Goal: Information Seeking & Learning: Learn about a topic

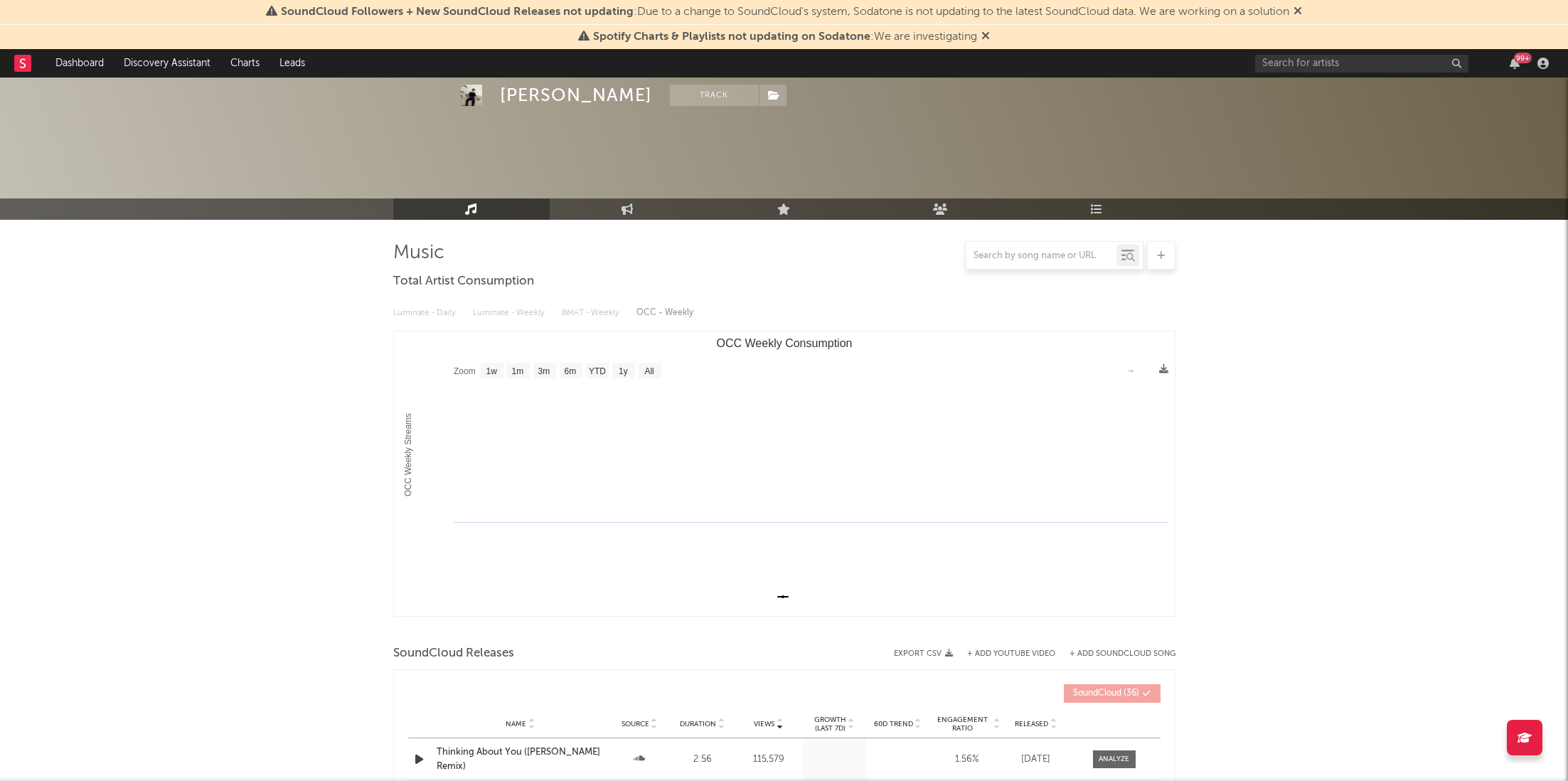
select select "1w"
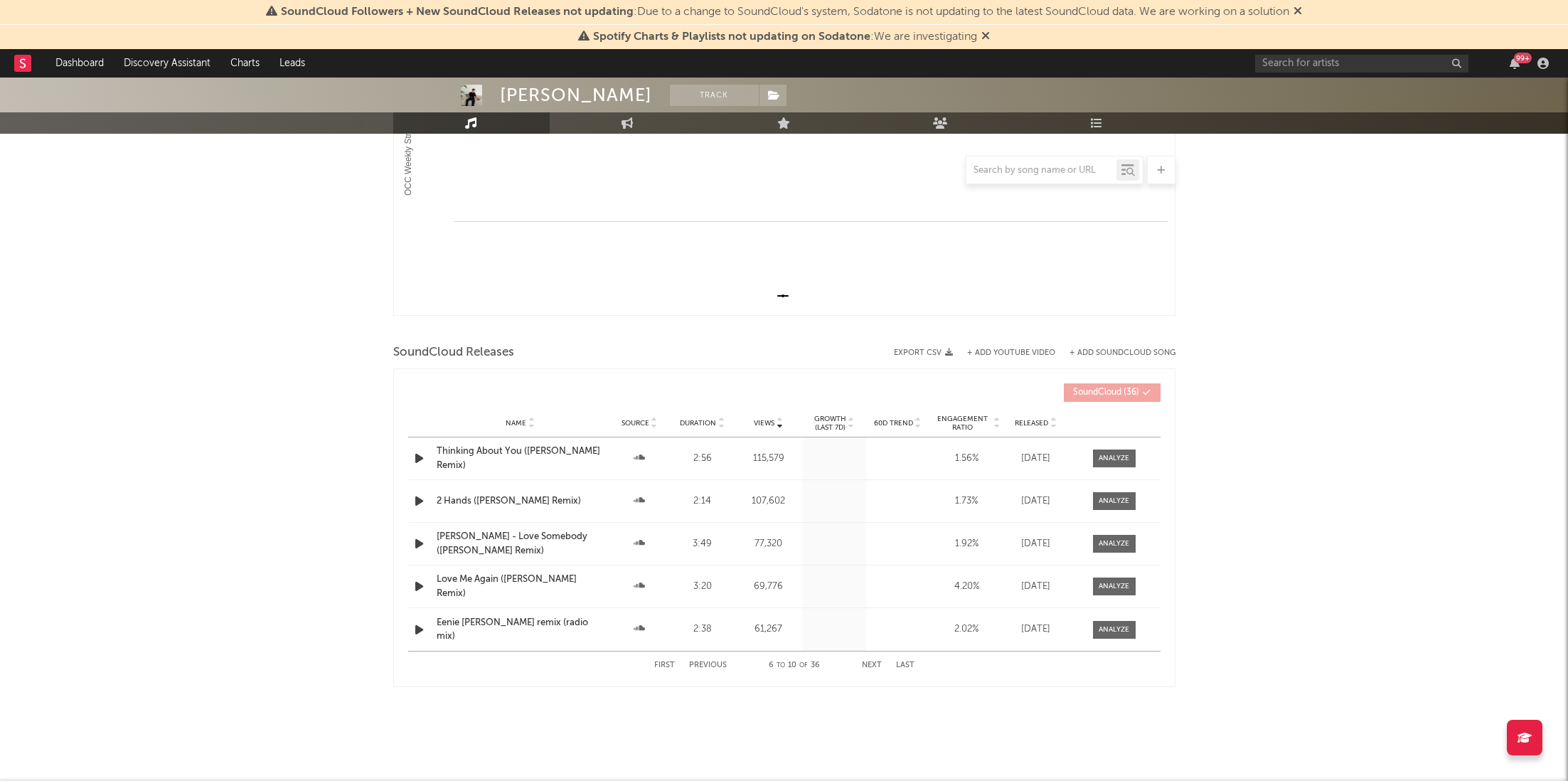
click at [608, 134] on rect "OCC Weekly Consumption" at bounding box center [784, 173] width 781 height 284
click at [618, 126] on link "Engagement" at bounding box center [628, 123] width 156 height 21
select select "1w"
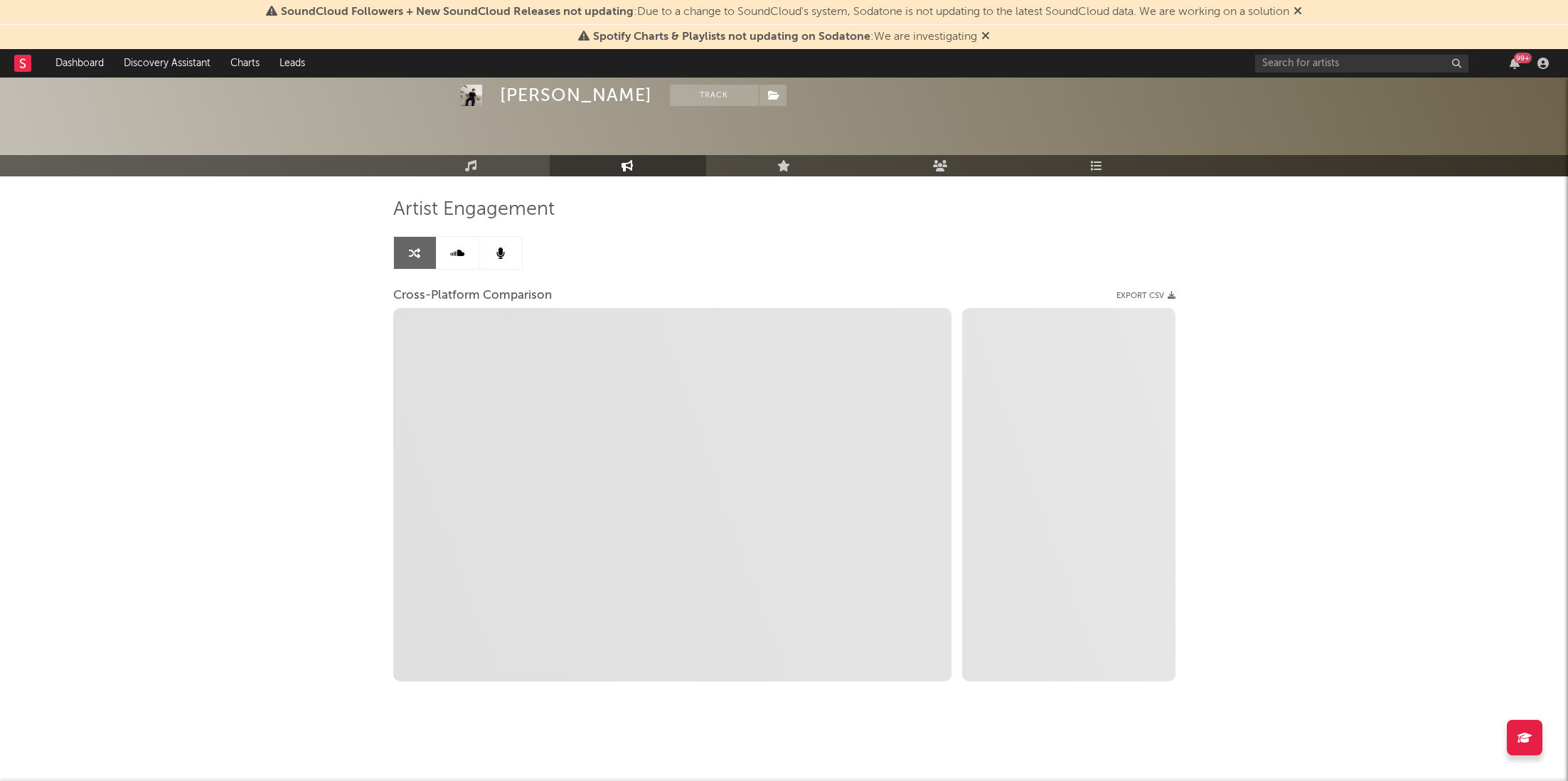
scroll to position [43, 0]
select select "1m"
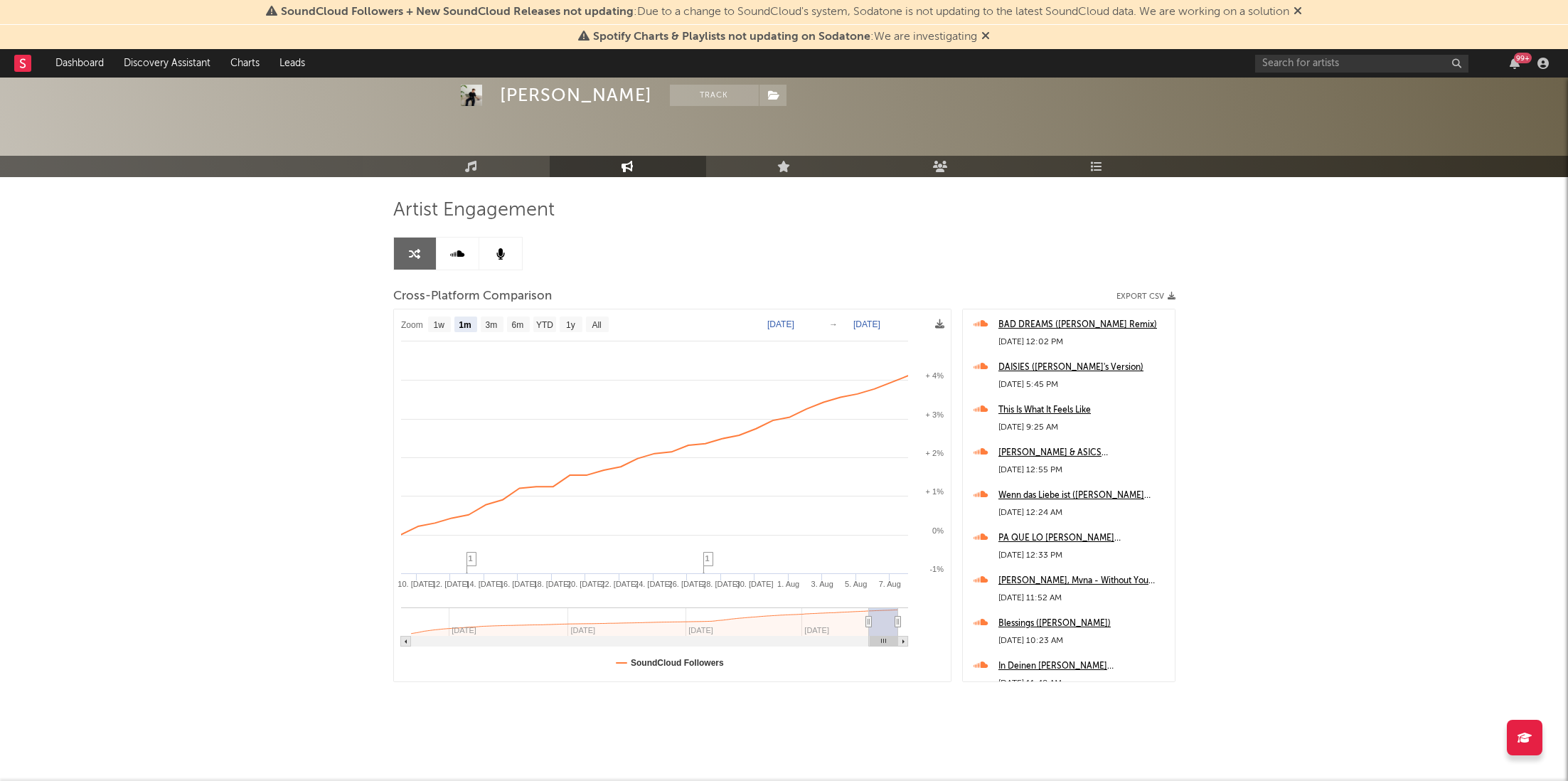
click at [1375, 72] on div "99 +" at bounding box center [1404, 63] width 299 height 29
click at [1373, 66] on input "text" at bounding box center [1361, 63] width 213 height 17
paste input "[URL][EMAIL_ADDRESS][DOMAIN_NAME][DOMAIN_NAME]"
click at [1394, 63] on input "[URL][EMAIL_ADDRESS][DOMAIN_NAME][DOMAIN_NAME]" at bounding box center [1361, 63] width 213 height 17
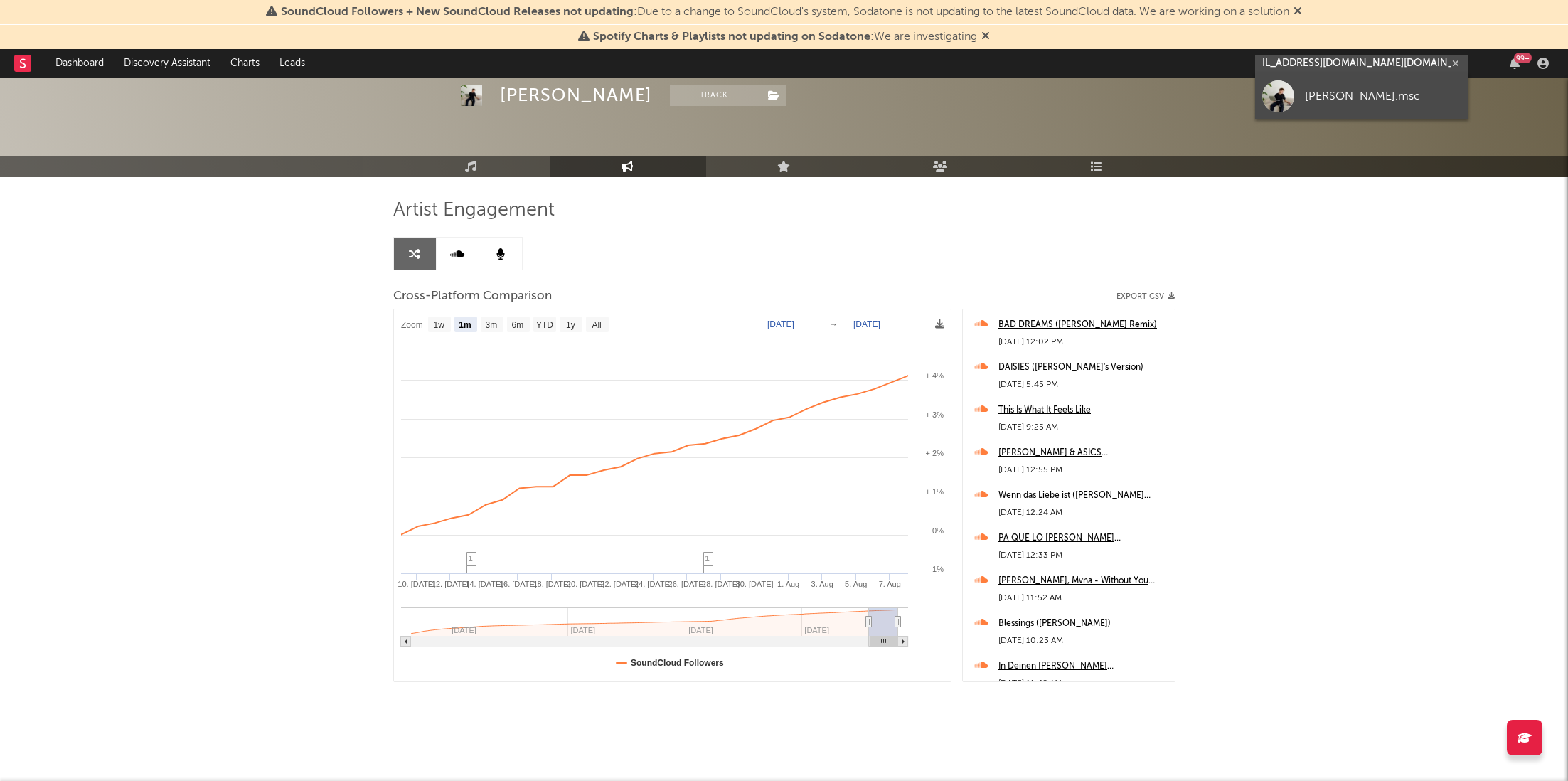
type input "[URL][EMAIL_ADDRESS][DOMAIN_NAME][DOMAIN_NAME]"
click at [1397, 101] on div "[PERSON_NAME].msc_" at bounding box center [1383, 96] width 156 height 17
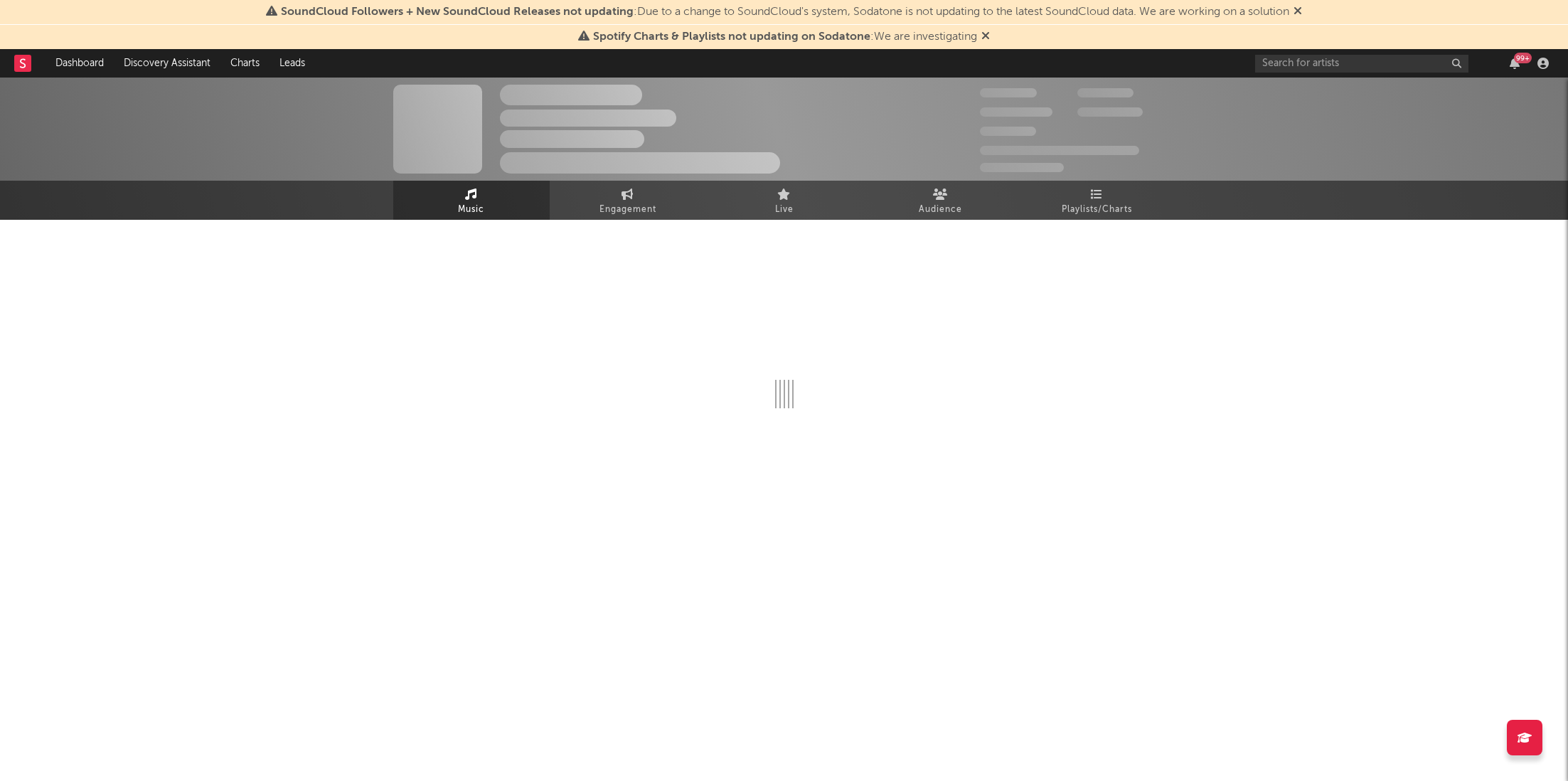
select select "1w"
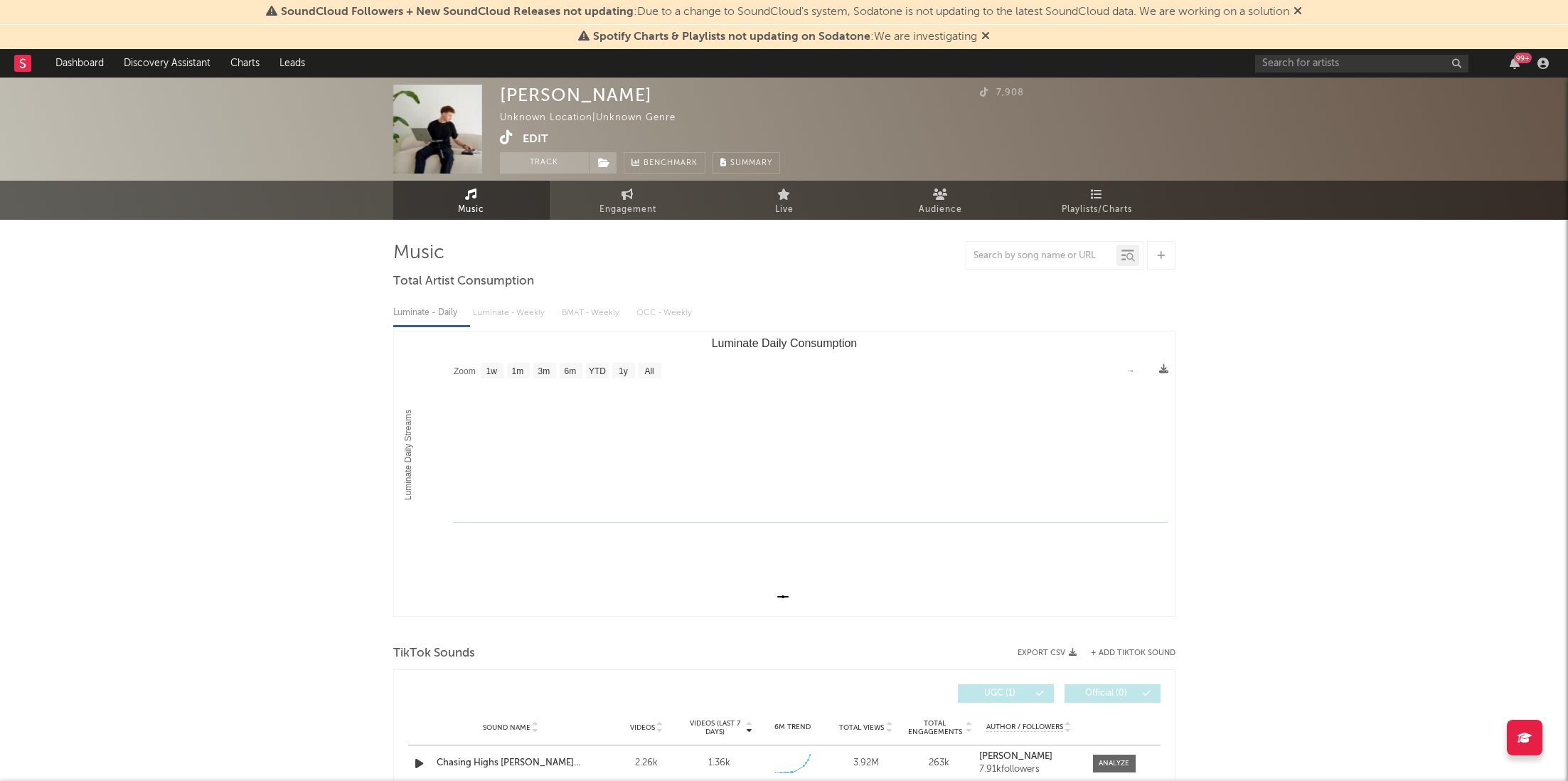
click at [990, 38] on icon at bounding box center [986, 36] width 9 height 11
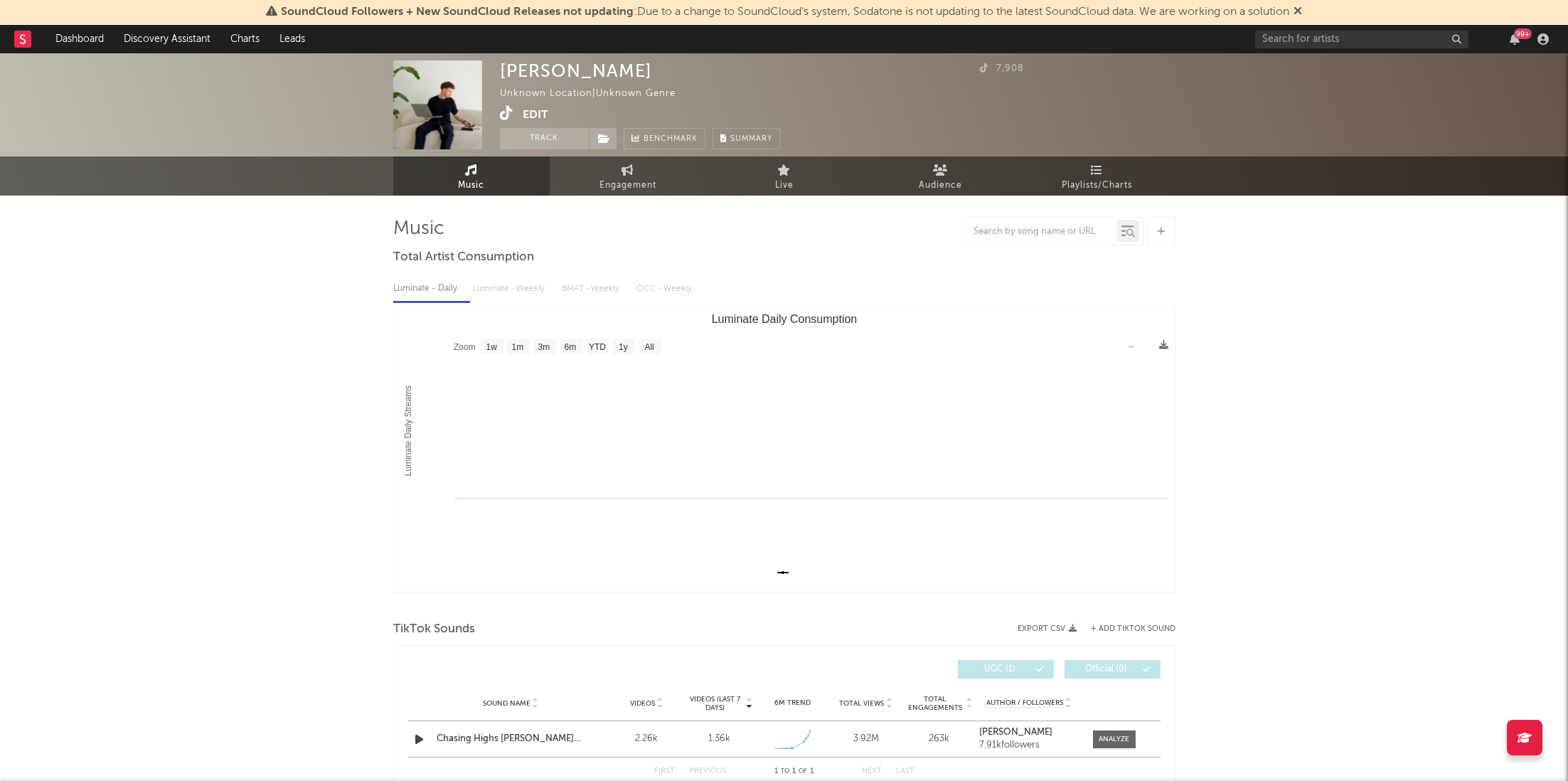
click at [1302, 6] on icon at bounding box center [1298, 10] width 9 height 11
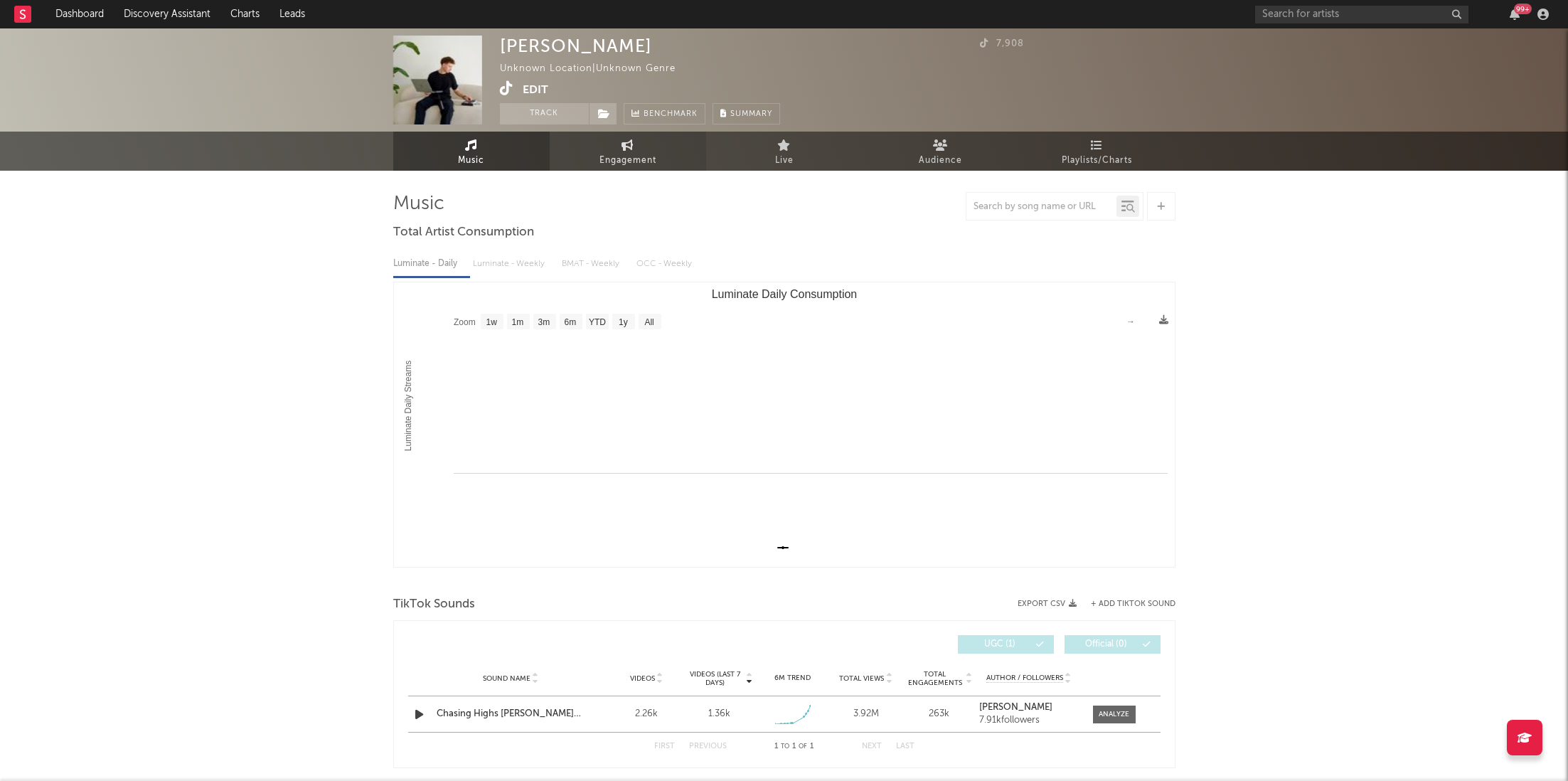
click at [622, 145] on icon at bounding box center [627, 145] width 12 height 11
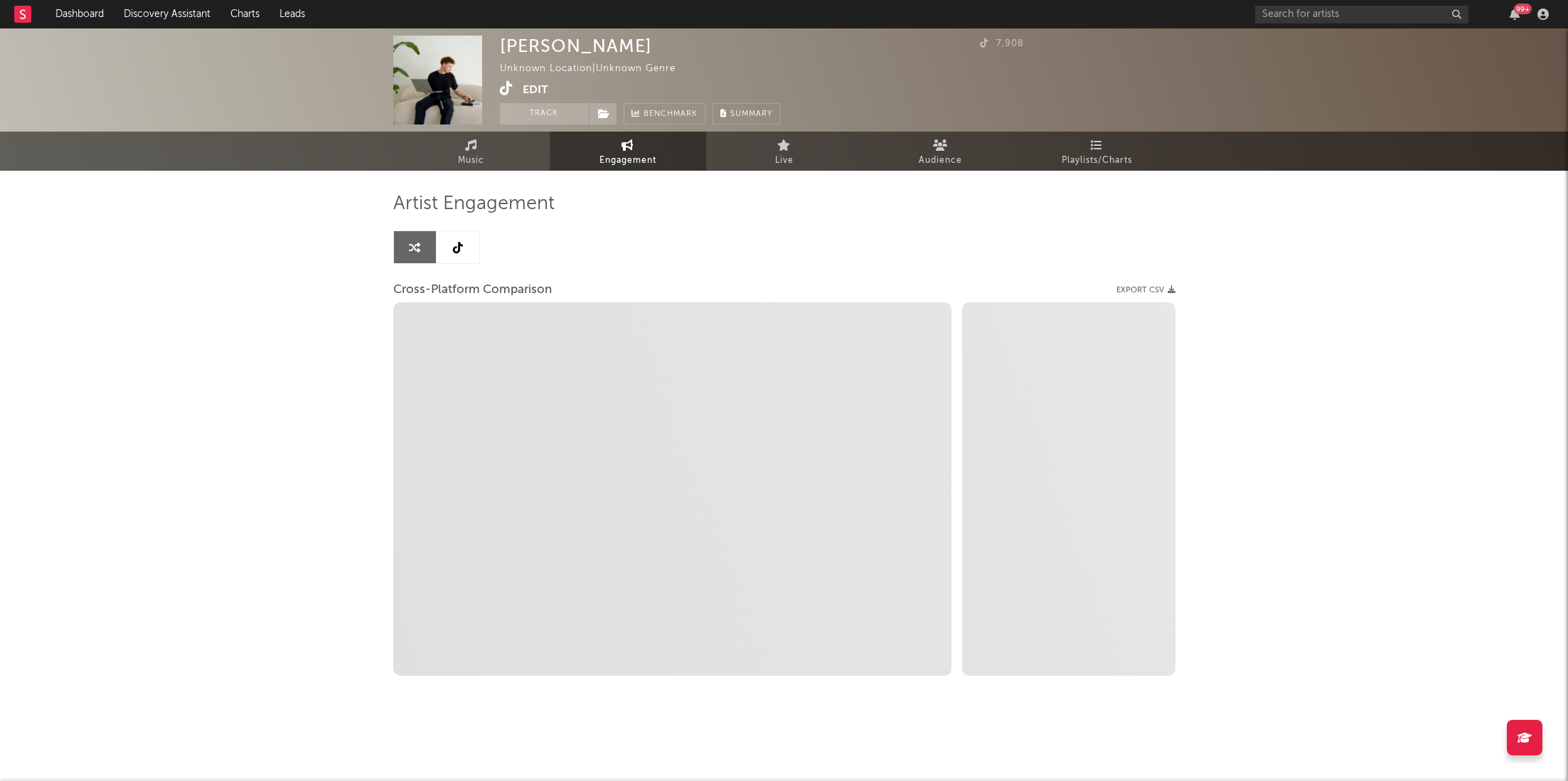
select select "1w"
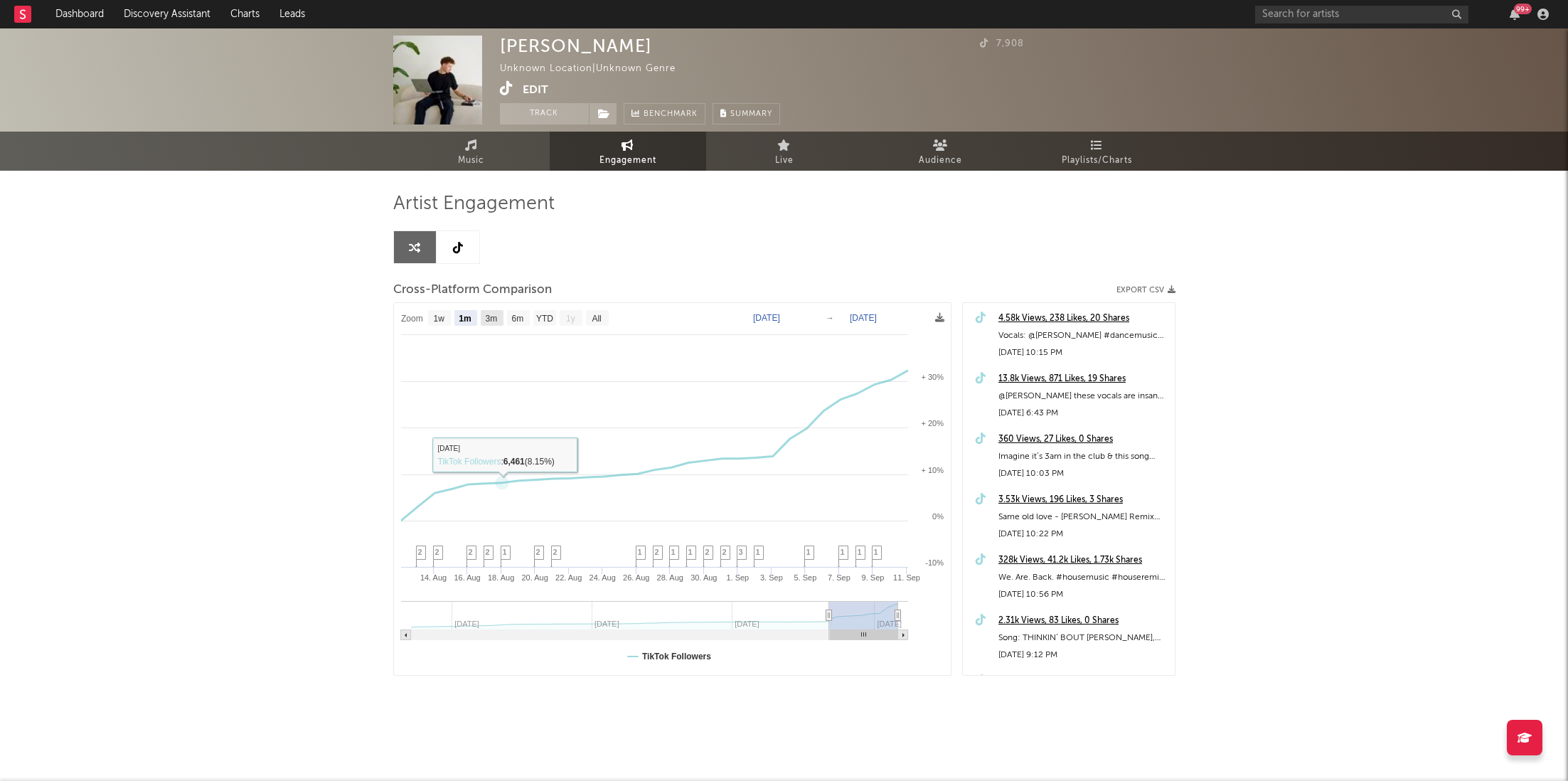
click at [481, 320] on rect at bounding box center [492, 318] width 23 height 16
select select "3m"
type input "[DATE]"
select select "3m"
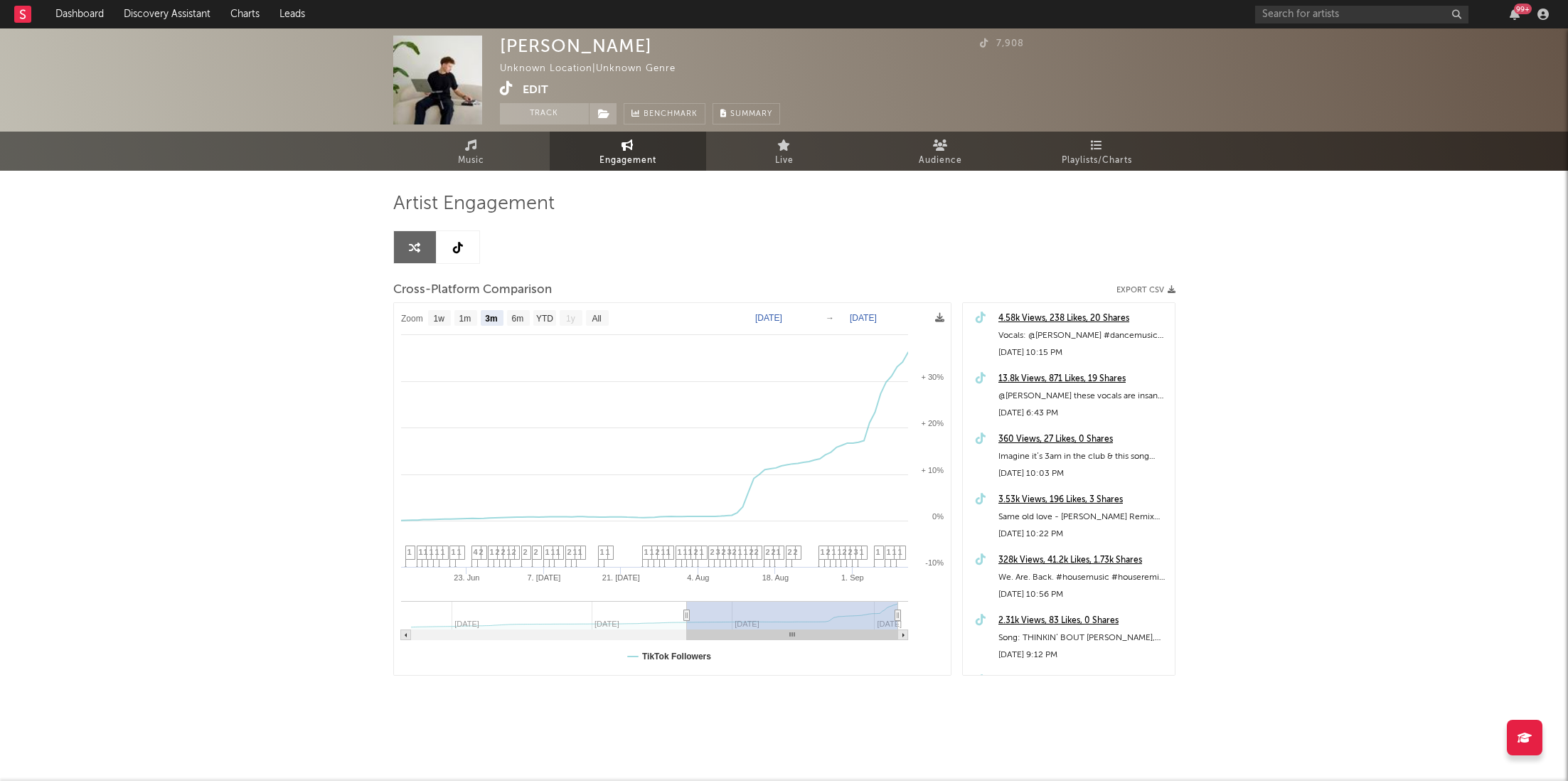
click at [1112, 318] on div "4.58k Views, 238 Likes, 20 Shares" at bounding box center [1083, 318] width 170 height 17
click at [1094, 379] on div "13.8k Views, 871 Likes, 19 Shares" at bounding box center [1083, 379] width 170 height 17
